Goal: Task Accomplishment & Management: Manage account settings

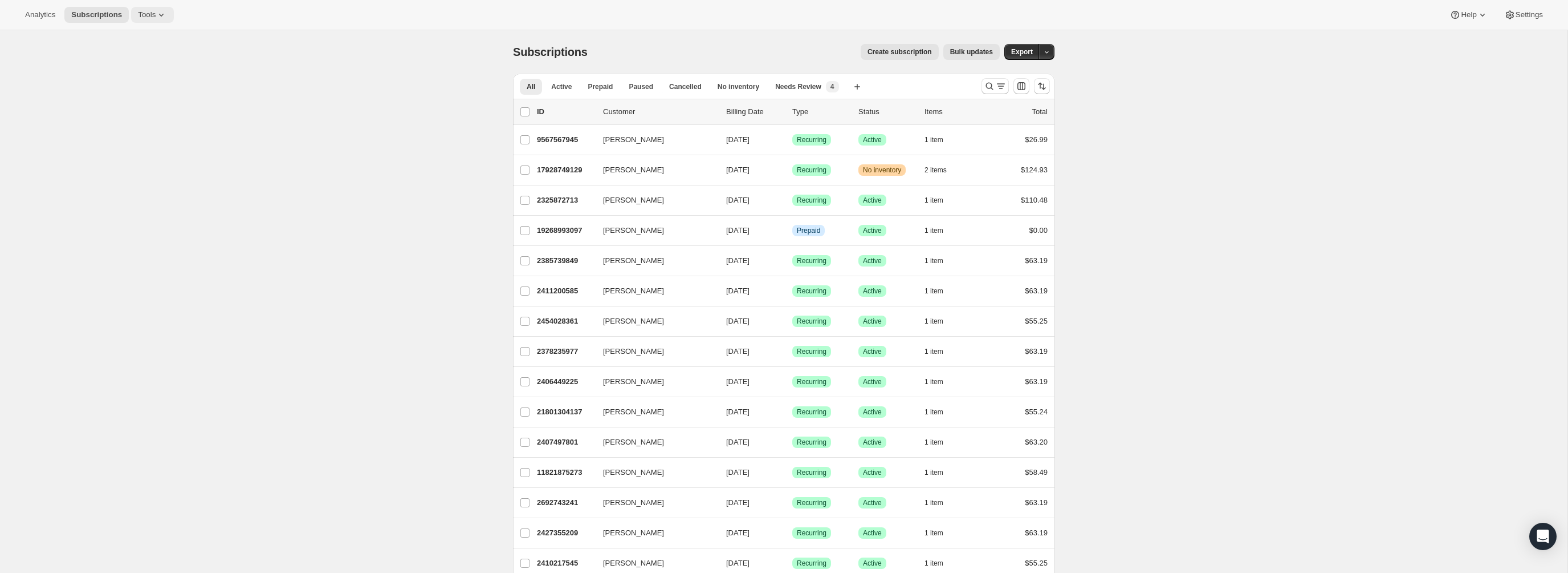
click at [141, 17] on span "Tools" at bounding box center [146, 15] width 18 height 9
click at [149, 41] on span "Subscription Plans" at bounding box center [137, 37] width 61 height 9
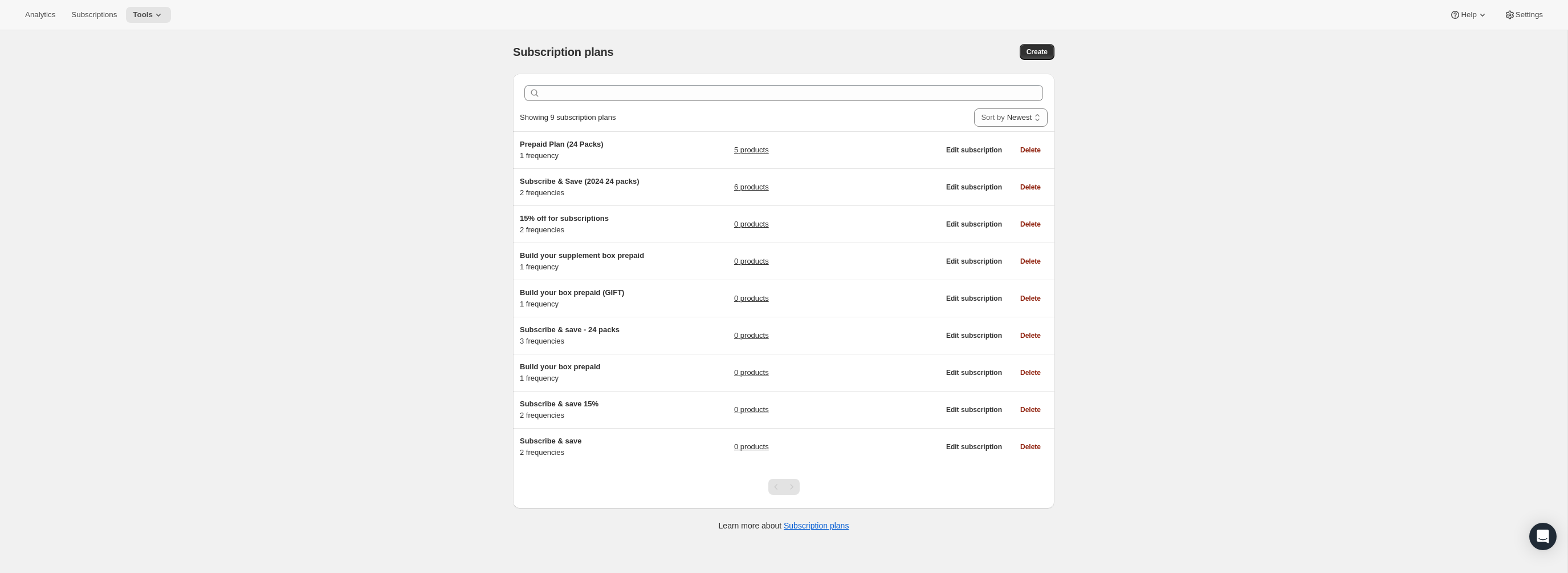
click at [421, 164] on div "Subscription plans. This page is ready Subscription plans Create Clear Showing …" at bounding box center [784, 317] width 1568 height 573
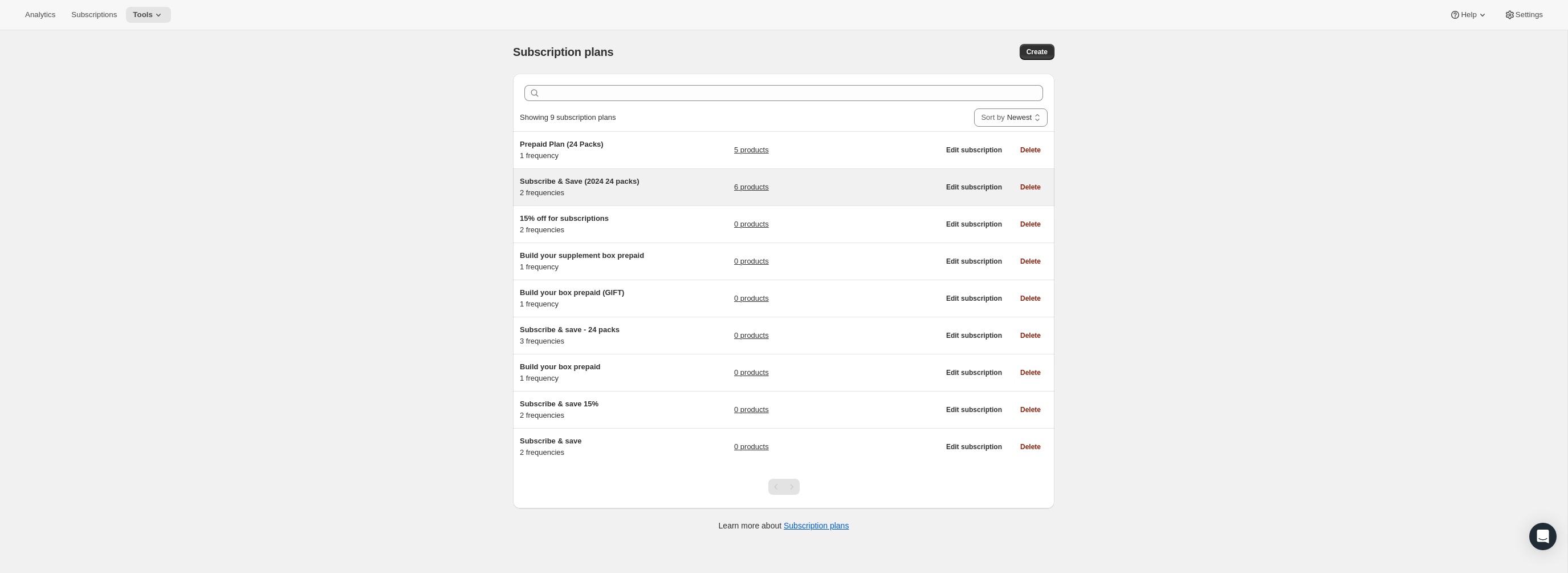
click at [591, 183] on span "Subscribe & Save (2024 24 packs)" at bounding box center [580, 181] width 120 height 9
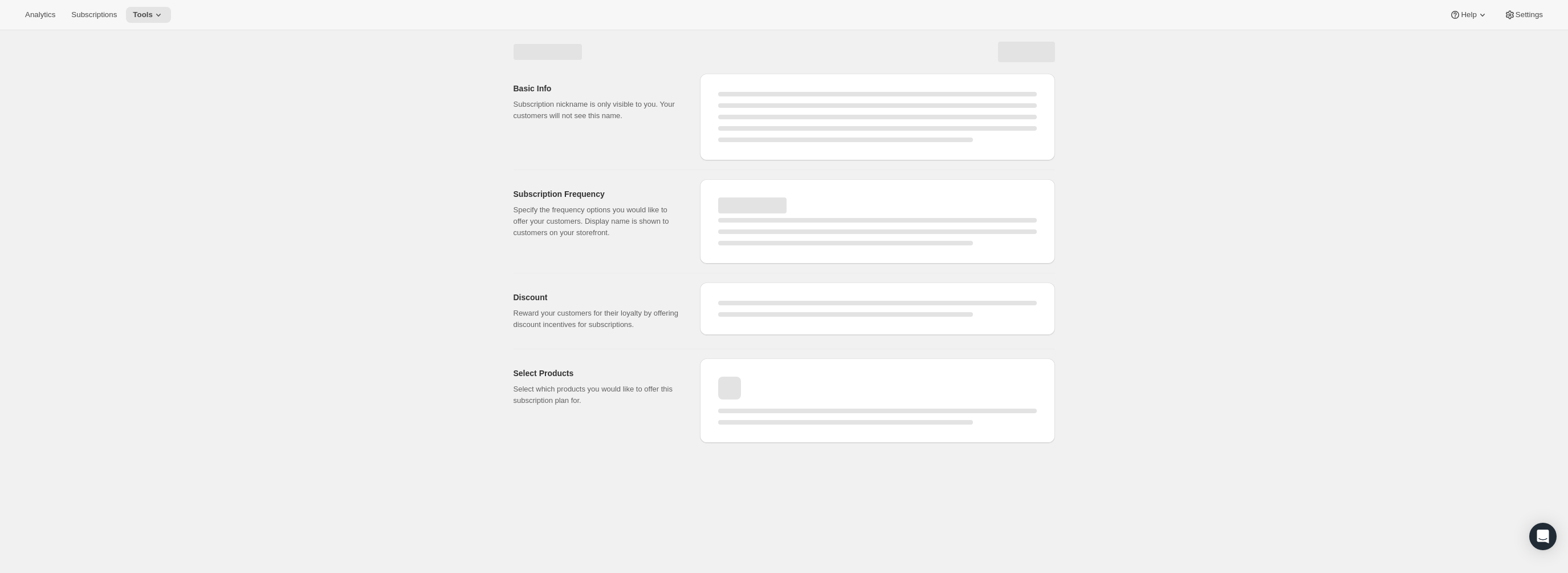
select select "WEEK"
select select "MONTH"
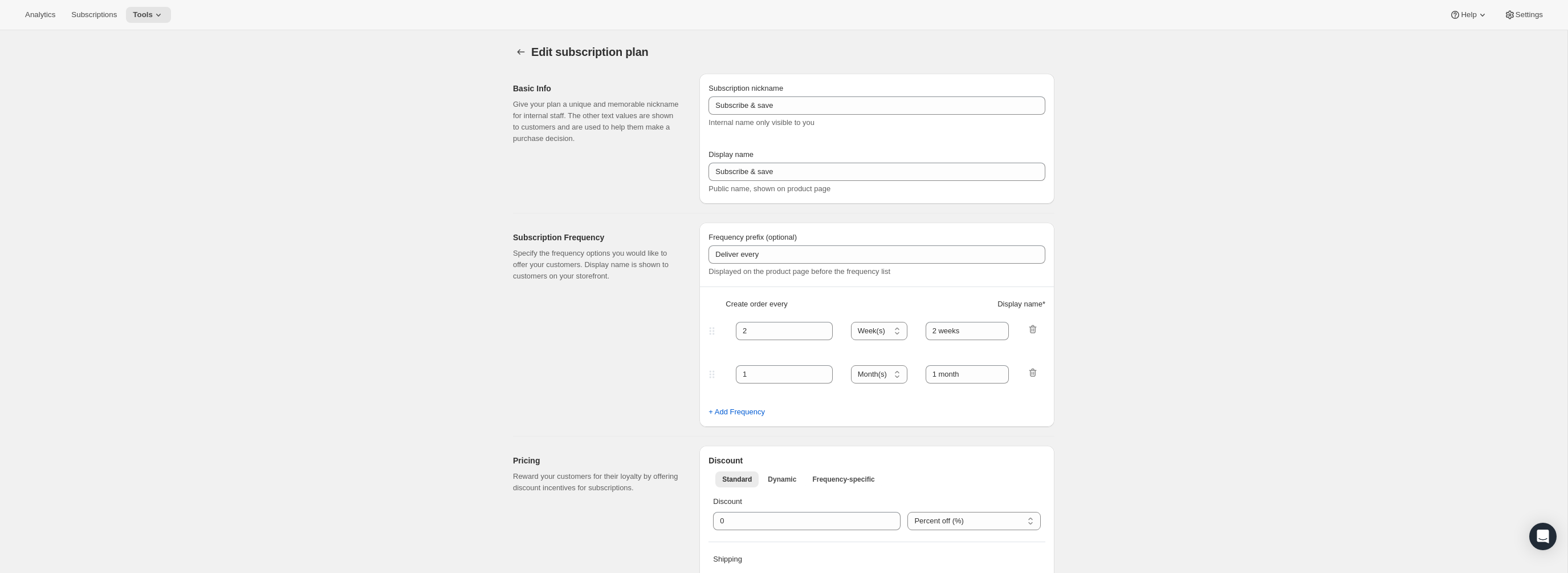
type input "Subscribe & Save (2024 24 packs)"
type input "Subscribe & save 10%"
type input "30"
select select "DAY"
type input "30 Days"
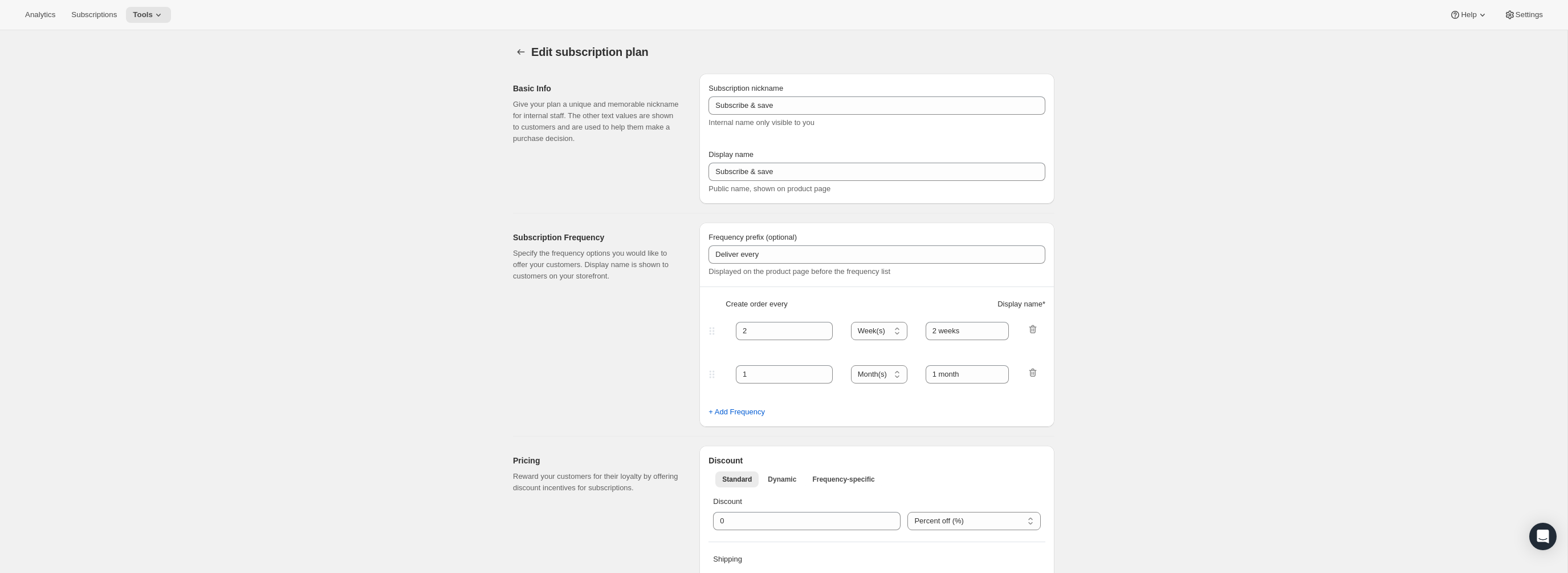
type input "60"
select select "DAY"
type input "60 Days"
type input "10% off first two orders, 15% off after that! Skip or cancel any time."
click at [42, 10] on span "Analytics" at bounding box center [40, 15] width 30 height 9
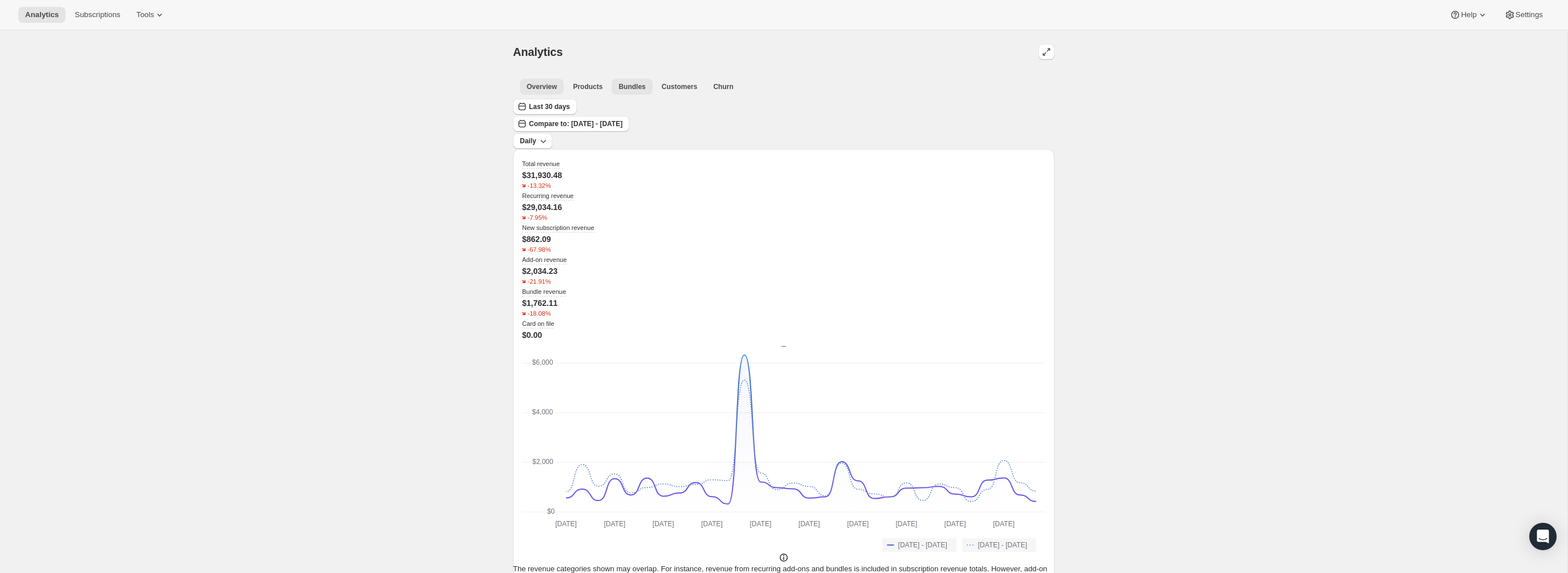
click at [619, 83] on span "Bundles" at bounding box center [632, 86] width 26 height 9
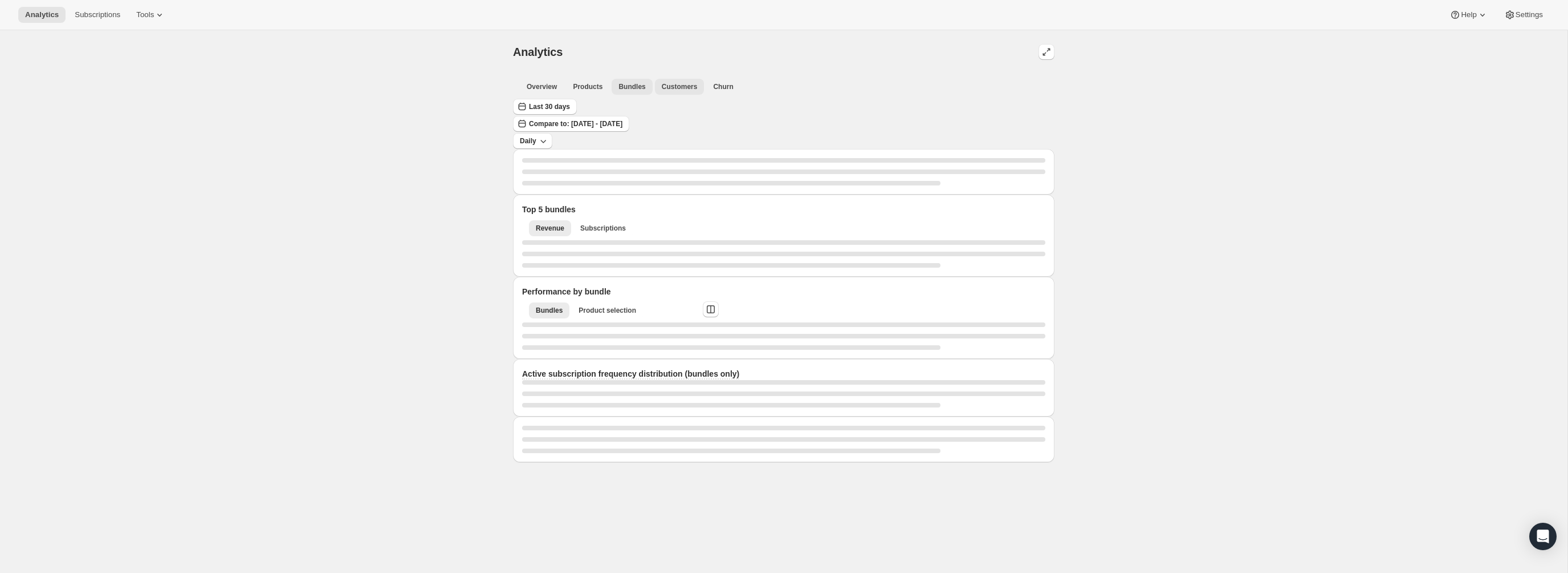
click at [670, 86] on span "Customers" at bounding box center [680, 86] width 36 height 9
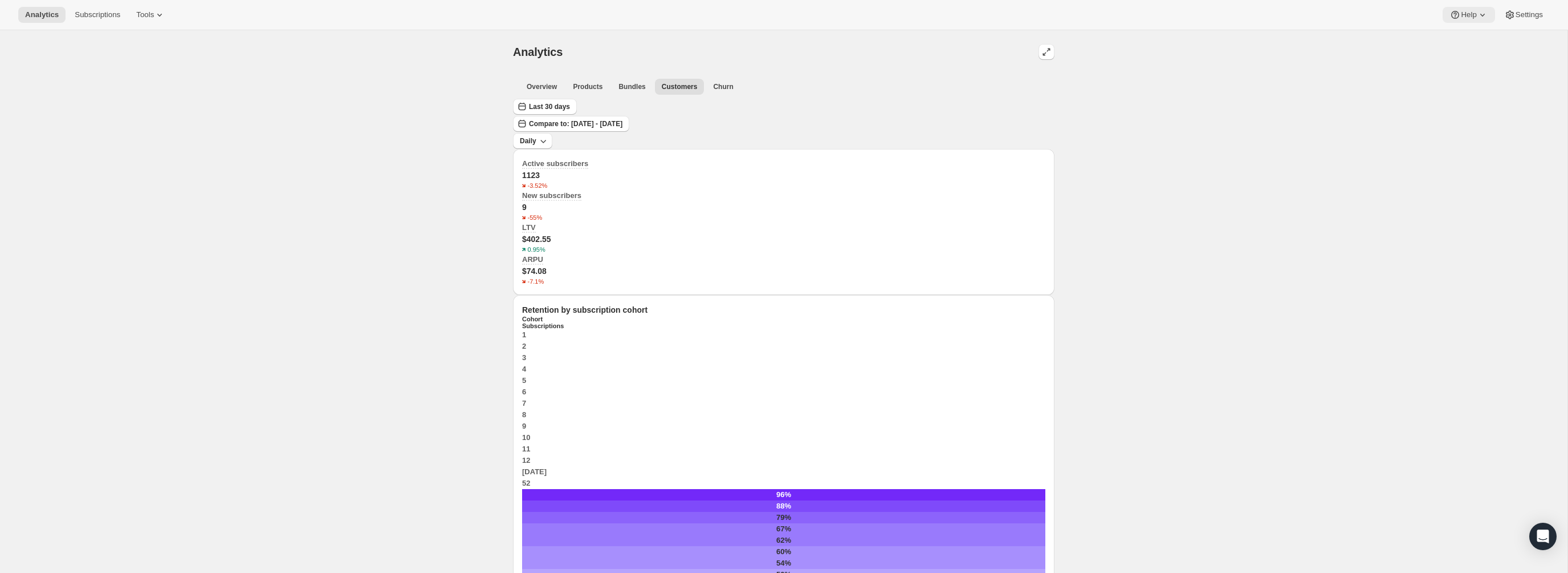
click at [1480, 16] on icon at bounding box center [1482, 15] width 12 height 12
